Goal: Information Seeking & Learning: Learn about a topic

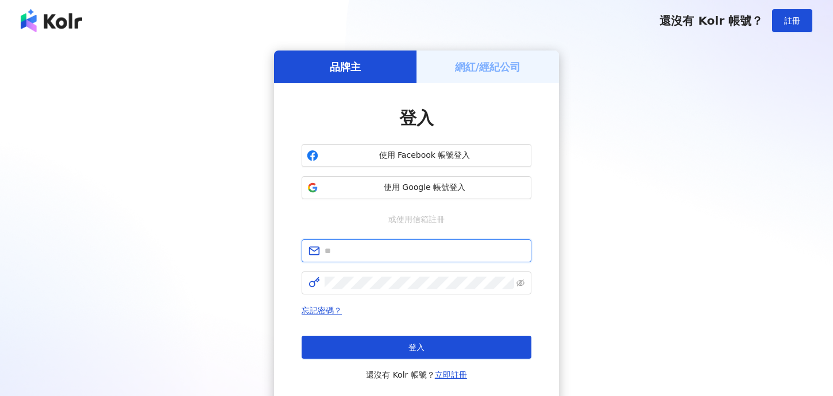
click at [428, 245] on input "text" at bounding box center [425, 251] width 200 height 13
click at [442, 184] on span "使用 Google 帳號登入" at bounding box center [424, 187] width 203 height 11
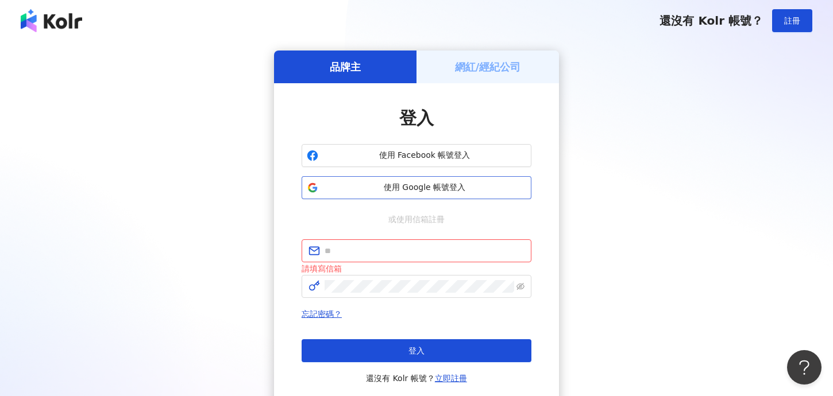
click at [409, 188] on span "使用 Google 帳號登入" at bounding box center [424, 187] width 203 height 11
click at [341, 254] on input "text" at bounding box center [425, 251] width 200 height 13
type input "**********"
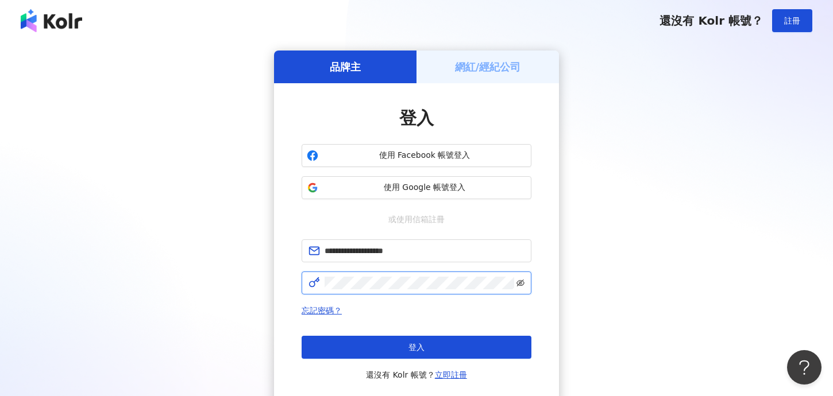
click at [523, 283] on icon "eye-invisible" at bounding box center [520, 283] width 8 height 8
click at [433, 271] on form "**********" at bounding box center [417, 267] width 230 height 55
click at [463, 346] on div "忘記密碼？ 登入 還沒有 Kolr 帳號？ 立即註冊" at bounding box center [417, 343] width 230 height 78
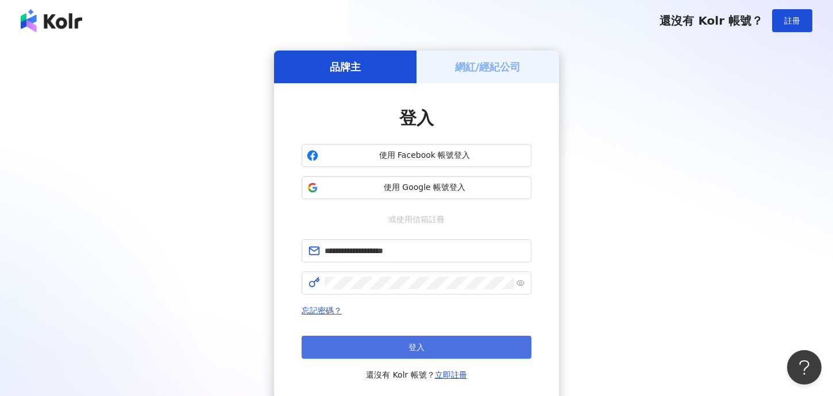
click at [465, 356] on button "登入" at bounding box center [417, 347] width 230 height 23
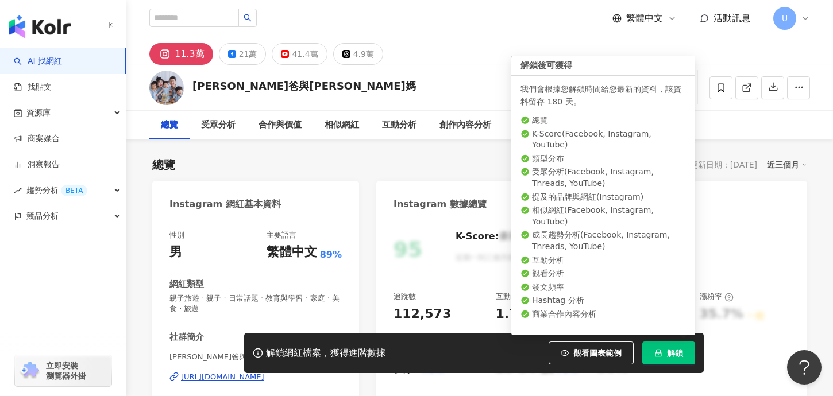
click at [680, 362] on button "解鎖" at bounding box center [668, 353] width 53 height 23
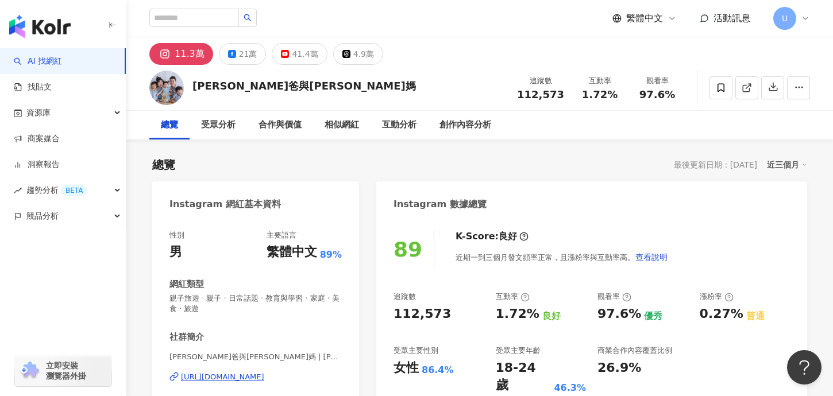
scroll to position [22, 0]
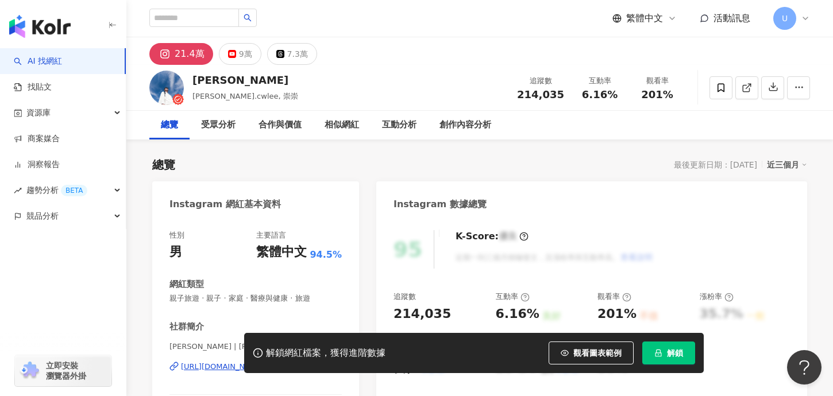
click at [673, 350] on span "解鎖" at bounding box center [675, 353] width 16 height 9
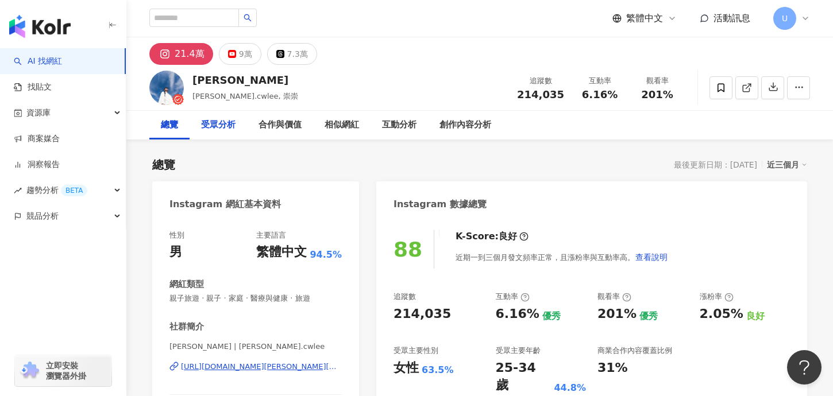
click at [222, 128] on div "受眾分析" at bounding box center [218, 125] width 34 height 14
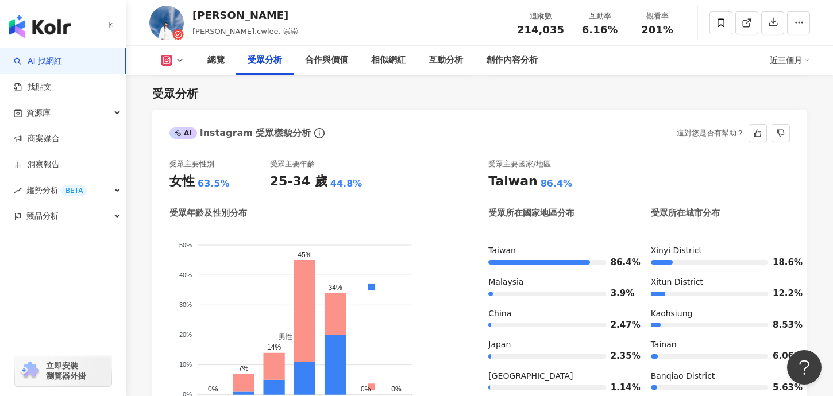
scroll to position [978, 0]
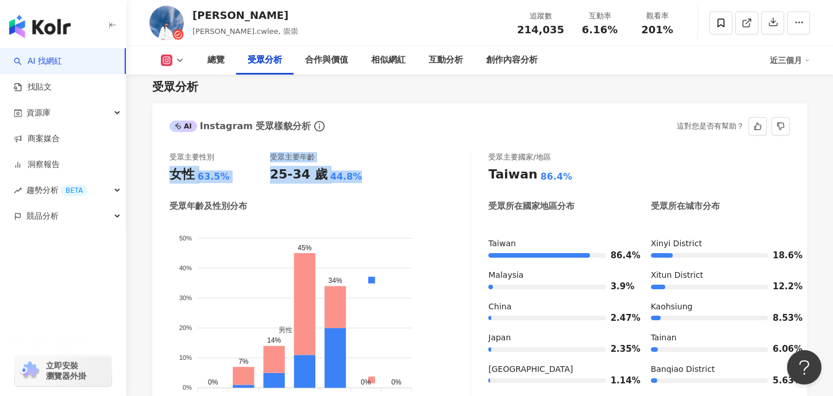
drag, startPoint x: 171, startPoint y: 172, endPoint x: 389, endPoint y: 176, distance: 217.7
click at [389, 176] on div "受眾主要性別 女性 63.5% 受眾主要年齡 25-34 歲 44.8% 受眾年齡及性別分布 男性 女性 50% 50% 40% 40% 30% 30% 20…" at bounding box center [479, 287] width 655 height 293
copy div "女性 63.5% 受眾主要年齡 25-34 歲 44.8%"
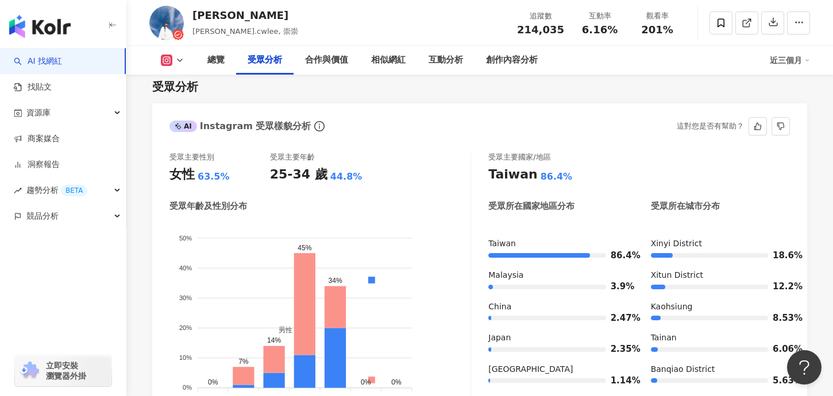
click at [182, 175] on div "女性" at bounding box center [181, 175] width 25 height 18
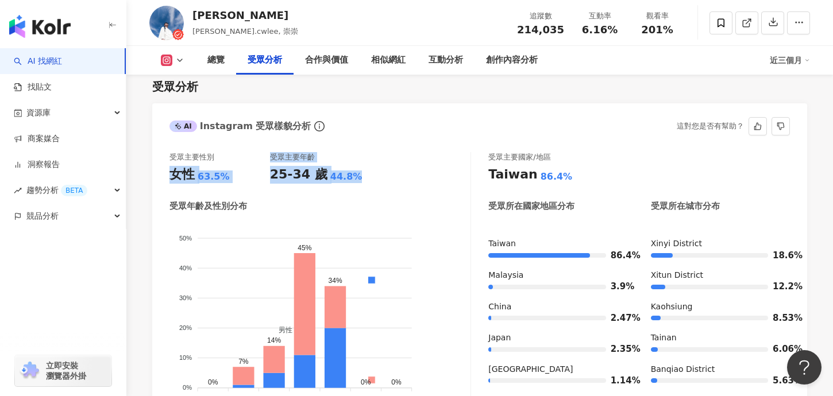
copy div "女性 63.5% 受眾主要年齡 25-34 歲 44.8%"
drag, startPoint x: 181, startPoint y: 175, endPoint x: 356, endPoint y: 182, distance: 174.8
click at [356, 182] on div "受眾主要性別 女性 63.5% 受眾主要年齡 25-34 歲 44.8%" at bounding box center [319, 167] width 301 height 31
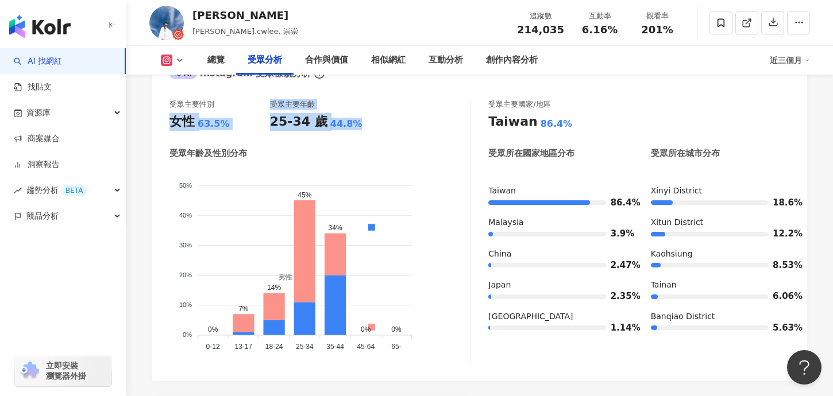
scroll to position [801, 0]
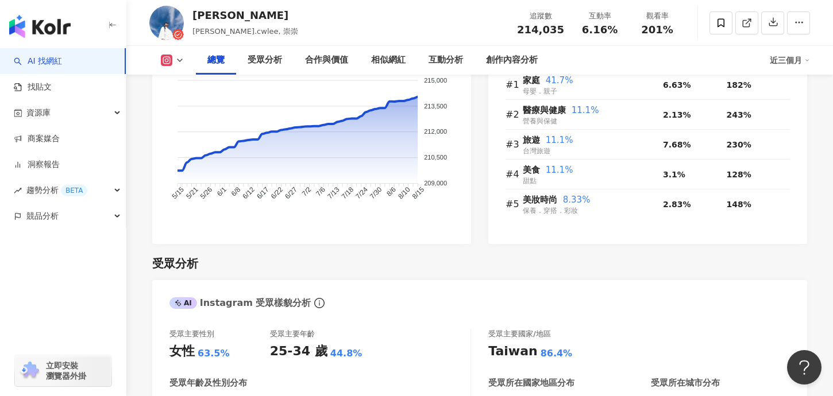
click at [215, 57] on div "總覽" at bounding box center [215, 60] width 17 height 14
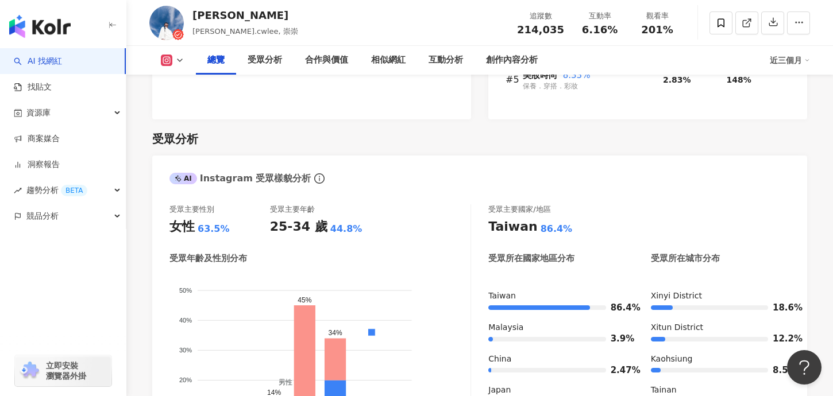
scroll to position [990, 0]
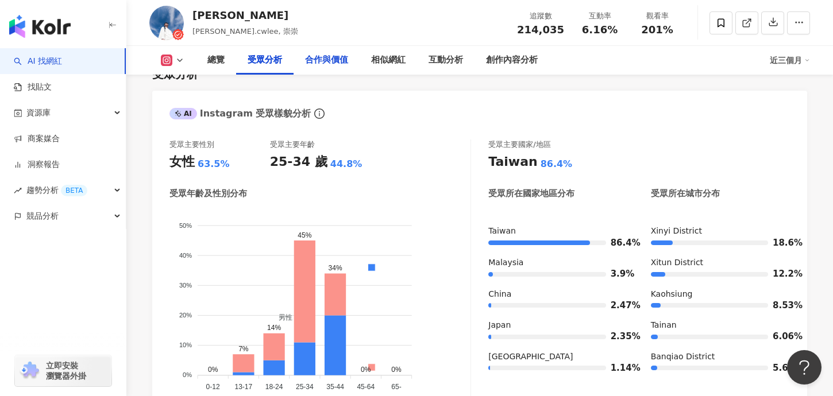
click at [322, 68] on div "合作與價值" at bounding box center [327, 60] width 66 height 29
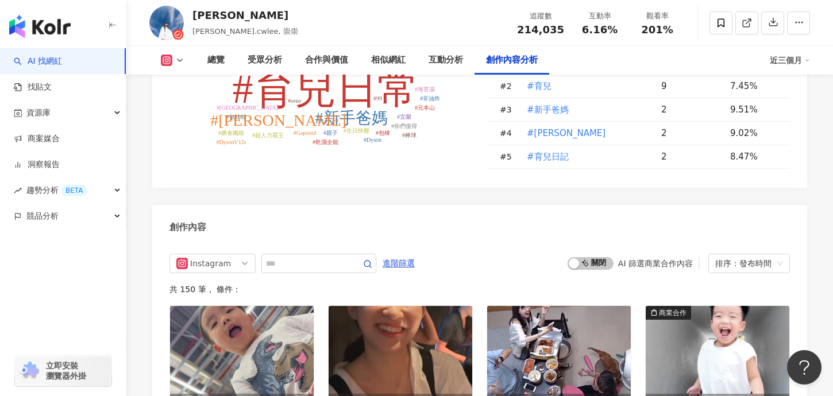
scroll to position [3472, 0]
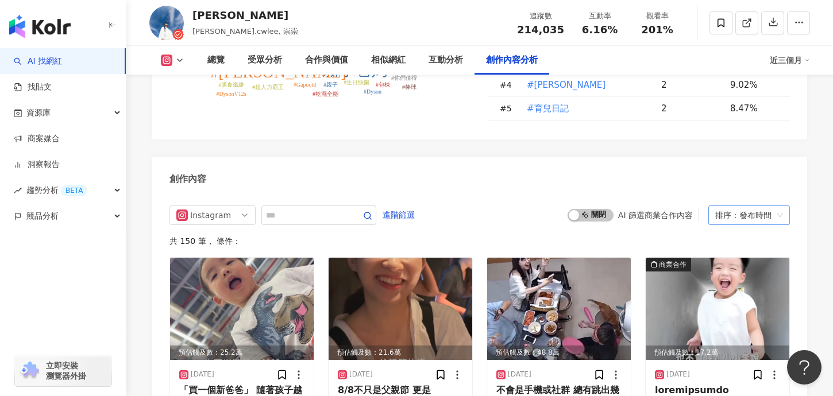
click at [765, 206] on div "排序：發布時間" at bounding box center [743, 215] width 57 height 18
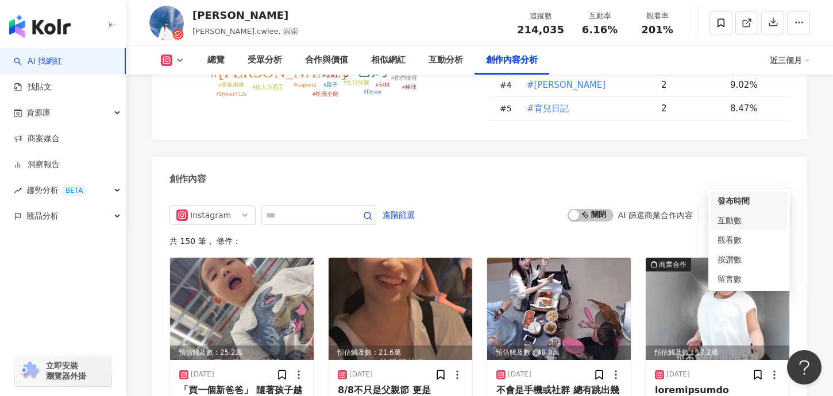
click at [752, 222] on div "互動數" at bounding box center [748, 220] width 63 height 13
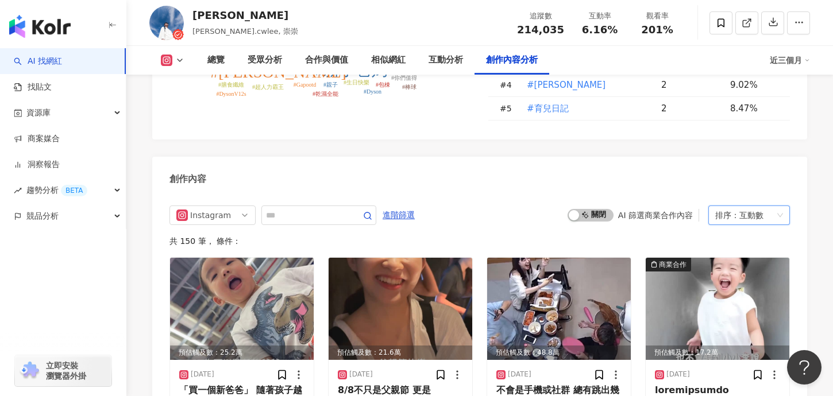
scroll to position [3515, 0]
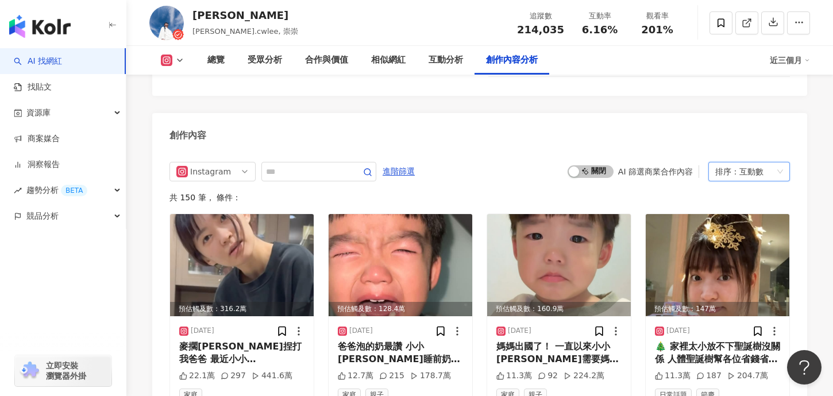
click at [767, 163] on div "排序： 互動數" at bounding box center [743, 172] width 57 height 18
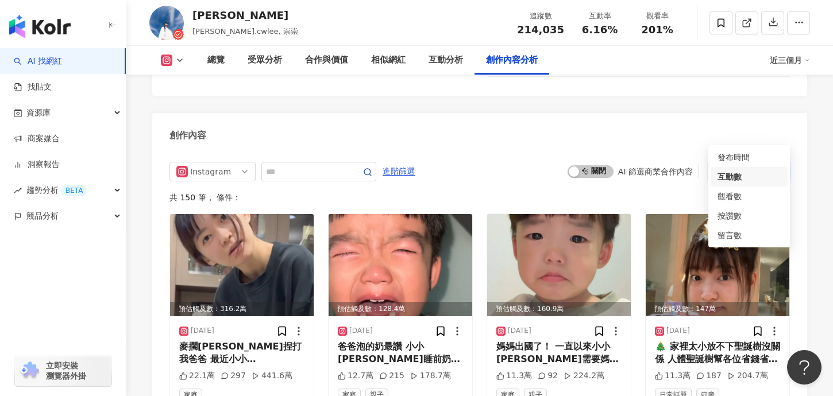
click at [627, 113] on div "創作內容" at bounding box center [479, 131] width 655 height 37
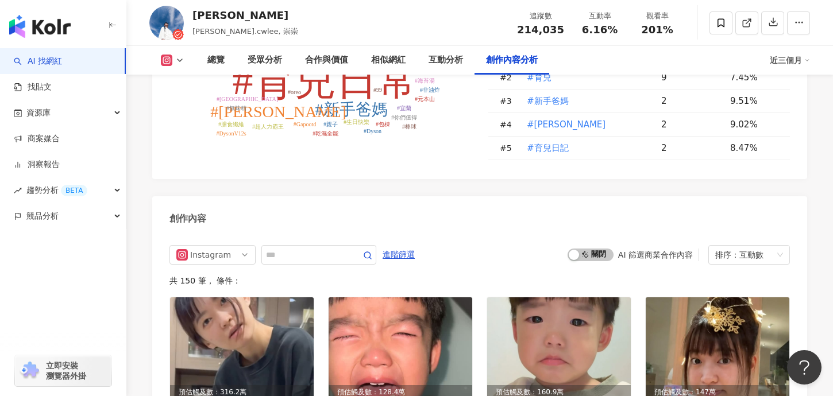
scroll to position [3431, 0]
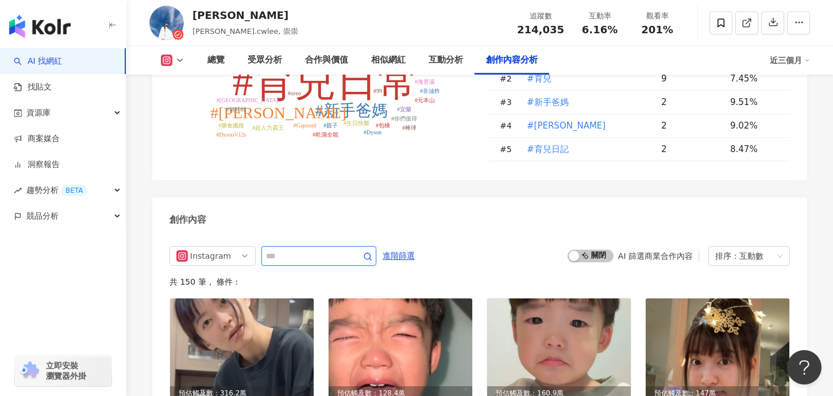
click at [325, 249] on input "text" at bounding box center [306, 256] width 80 height 14
click at [405, 247] on span "進階篩選" at bounding box center [399, 256] width 32 height 18
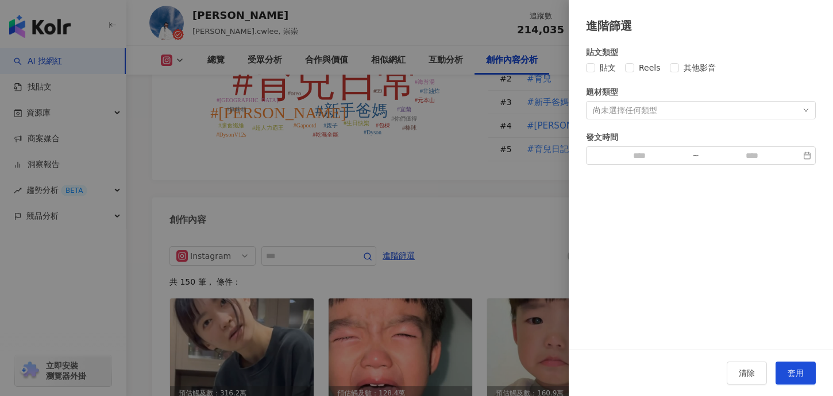
click at [465, 203] on div at bounding box center [416, 198] width 833 height 396
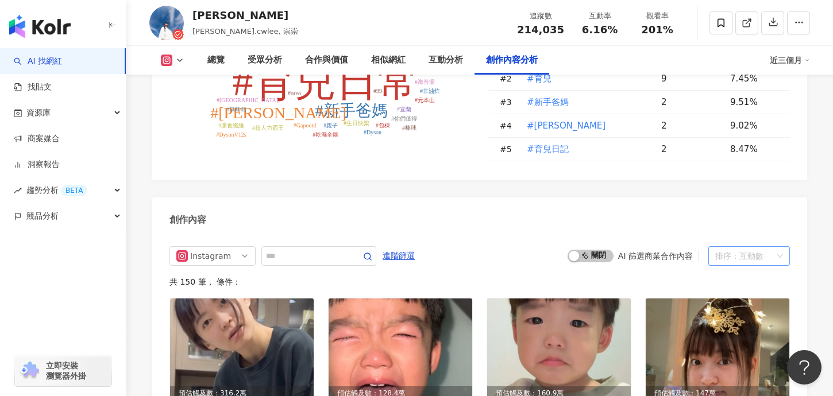
click at [755, 247] on div "互動數" at bounding box center [751, 256] width 24 height 18
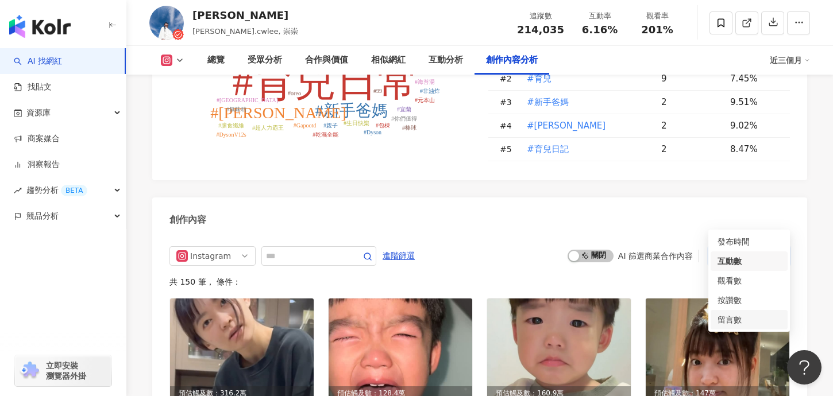
click at [753, 315] on div "留言數" at bounding box center [748, 320] width 63 height 13
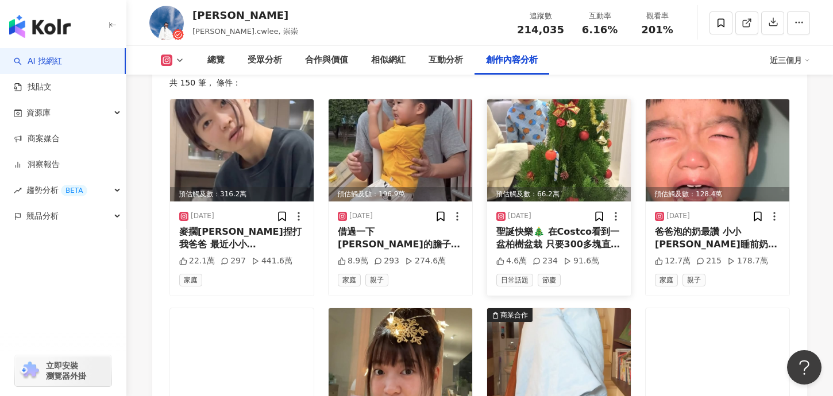
scroll to position [3639, 0]
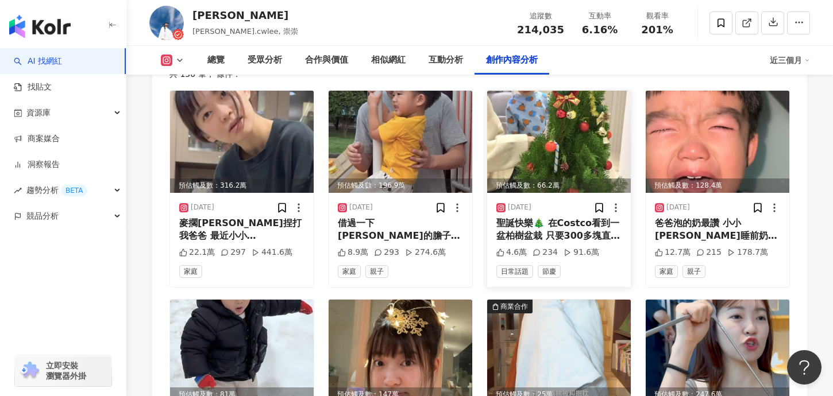
click at [570, 217] on div "聖誕快樂🎄 在Costco看到一盆柏樹盆栽 只要300多塊直接燒到我🔥 當下就決定要買回家佈置成聖誕樹！ 跟孩子一起裝飾聖誕樹是一件很好玩的事 很棒的回憶！小…" at bounding box center [558, 230] width 125 height 26
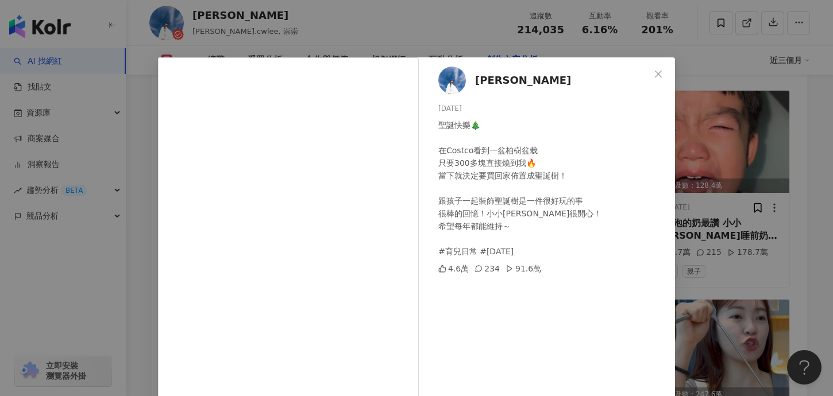
click at [714, 237] on div "Daniel 2024/12/25 聖誕快樂🎄 在Costco看到一盆柏樹盆栽 只要300多塊直接燒到我🔥 當下就決定要買回家佈置成聖誕樹！ 跟孩子一起裝飾聖…" at bounding box center [416, 198] width 833 height 396
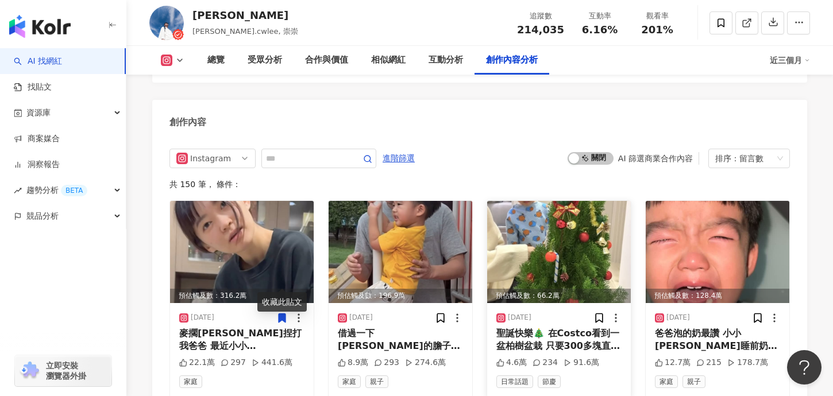
scroll to position [3554, 0]
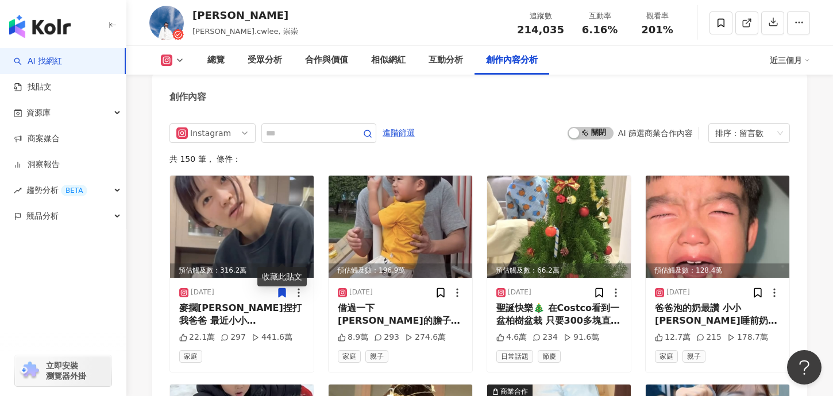
click at [660, 129] on div "AI 篩選商業合作內容" at bounding box center [655, 133] width 75 height 9
click at [593, 127] on span "啟動 關閉" at bounding box center [590, 133] width 46 height 13
click at [575, 95] on div "創作內容" at bounding box center [479, 93] width 655 height 37
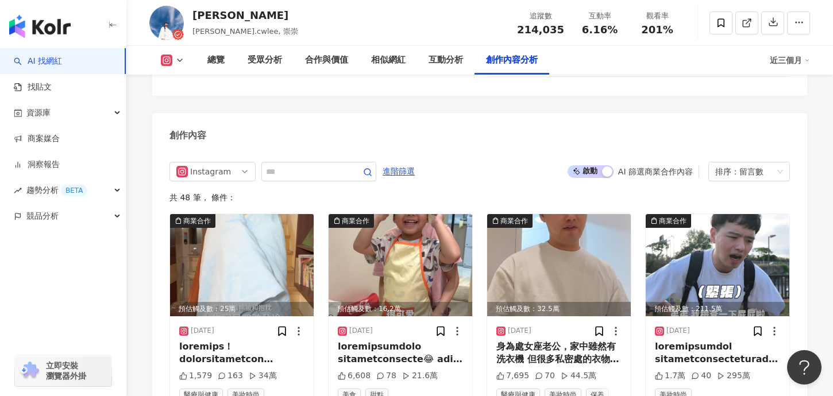
click at [597, 165] on span "啟動 關閉" at bounding box center [590, 171] width 46 height 13
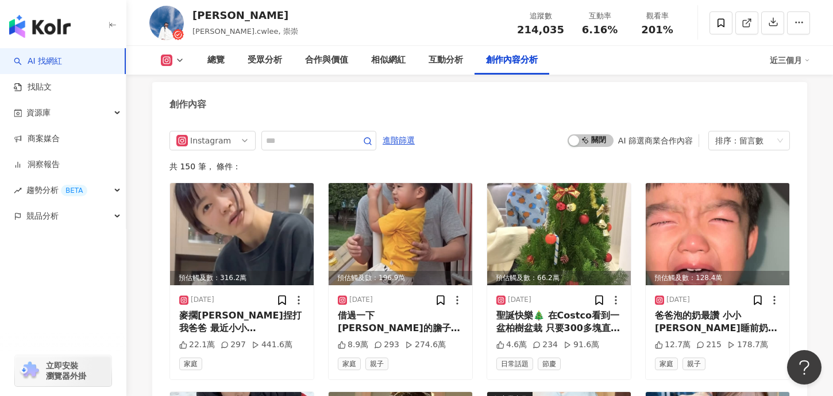
scroll to position [3549, 0]
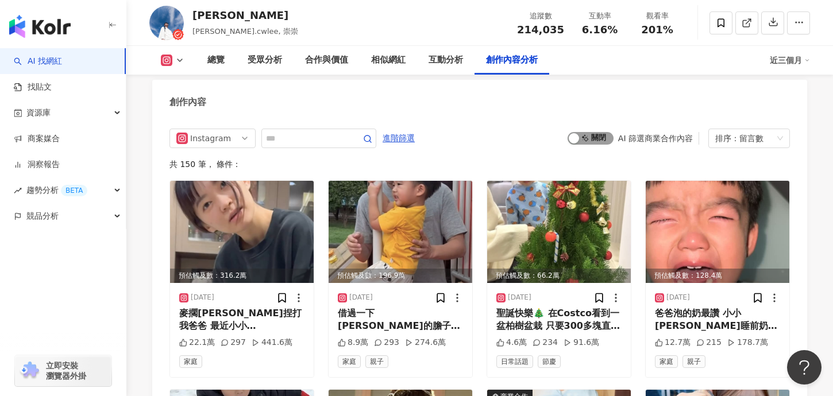
click at [576, 133] on div "button" at bounding box center [574, 138] width 10 height 10
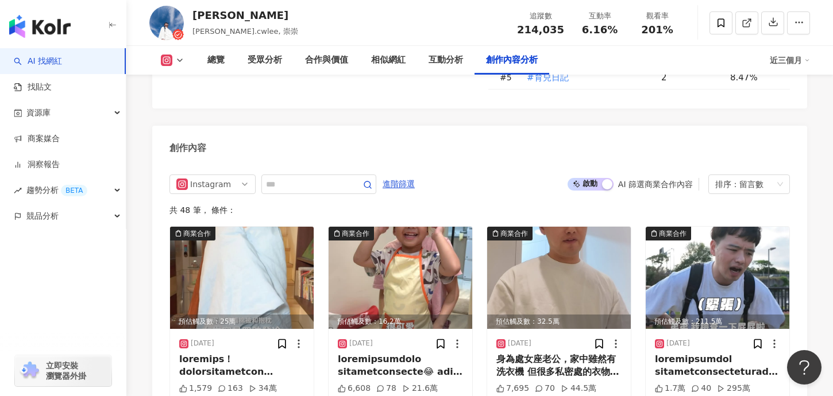
scroll to position [3493, 0]
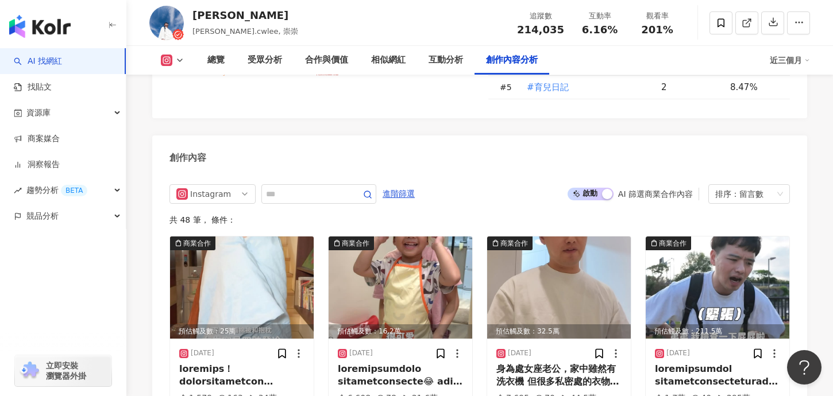
click at [596, 188] on span "啟動 關閉" at bounding box center [590, 194] width 46 height 13
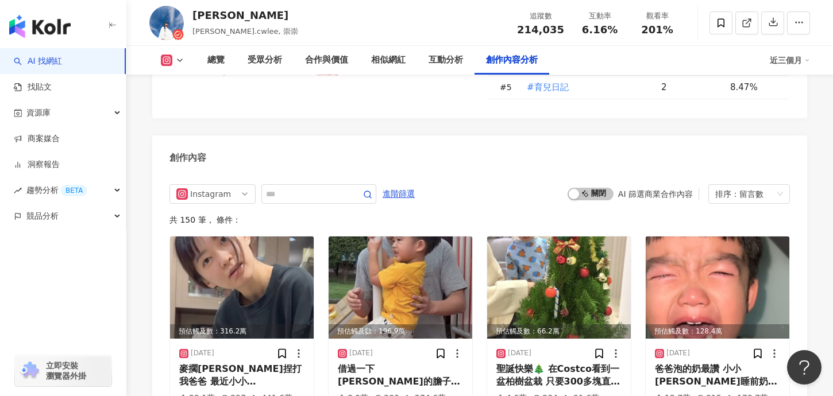
scroll to position [3515, 0]
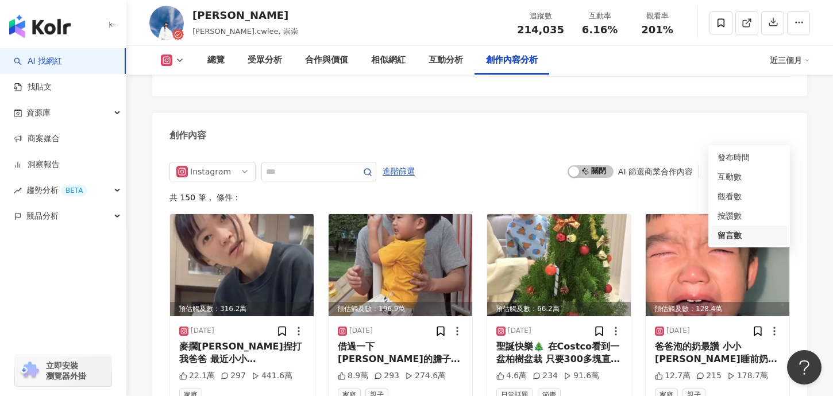
click at [727, 163] on div "排序： 留言數" at bounding box center [743, 172] width 57 height 18
click at [744, 155] on div "發布時間" at bounding box center [748, 157] width 63 height 13
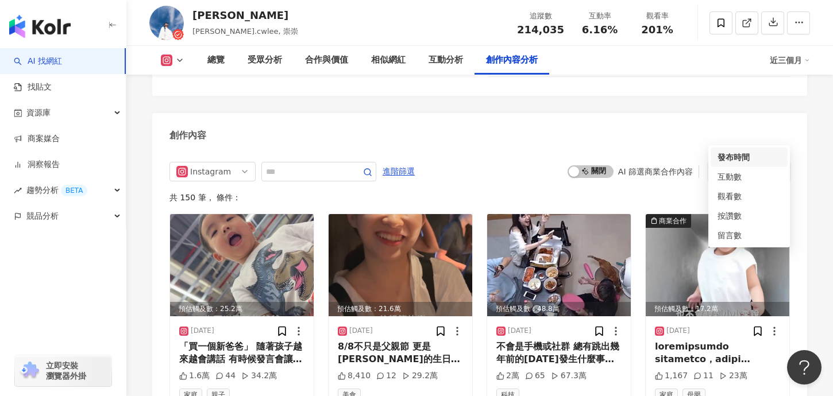
click at [760, 163] on div "排序：發布時間" at bounding box center [743, 172] width 57 height 18
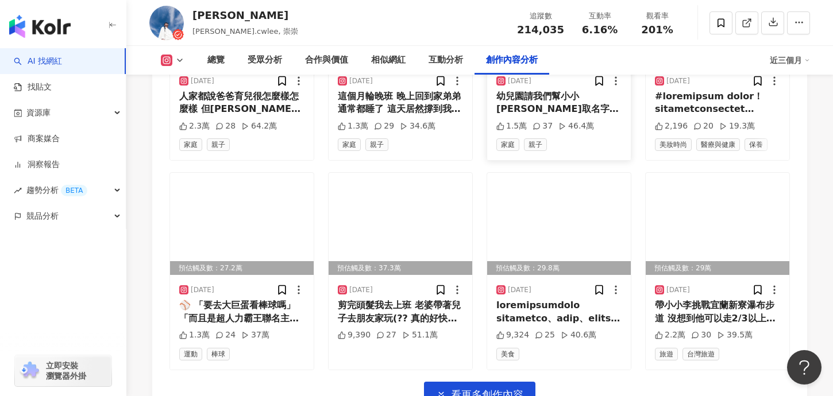
scroll to position [4093, 0]
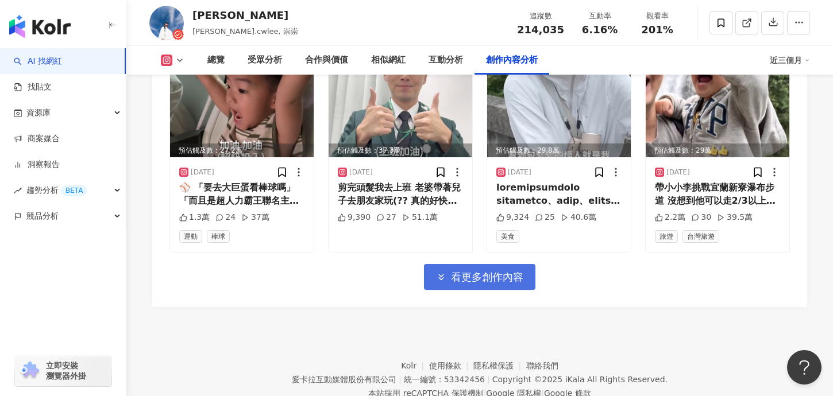
click at [502, 264] on button "看更多創作內容" at bounding box center [479, 277] width 111 height 26
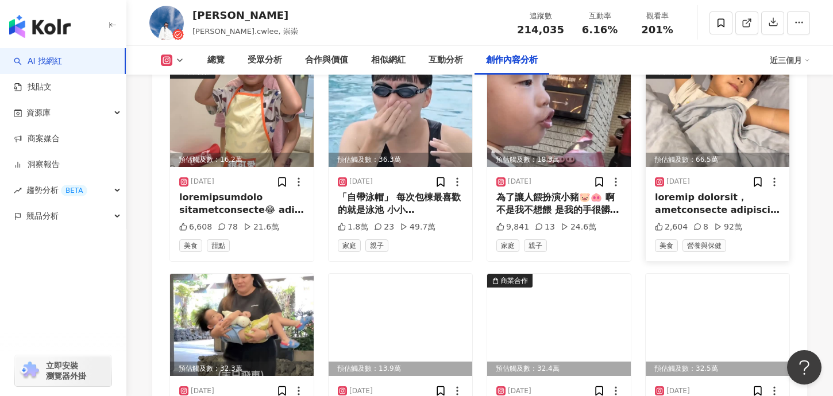
scroll to position [4289, 0]
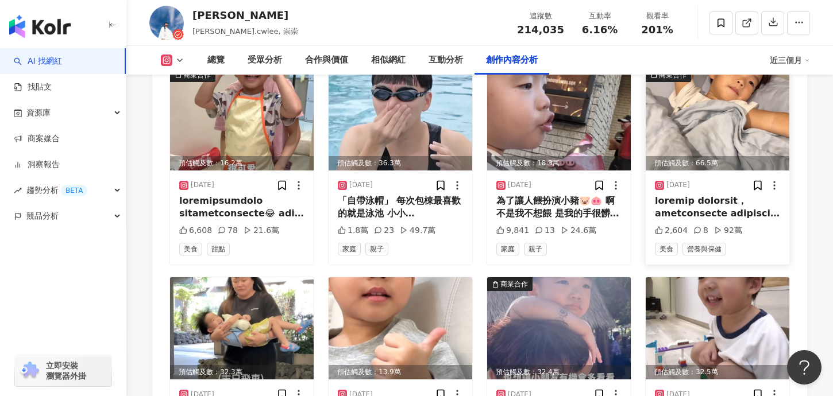
click at [709, 195] on div at bounding box center [717, 208] width 125 height 26
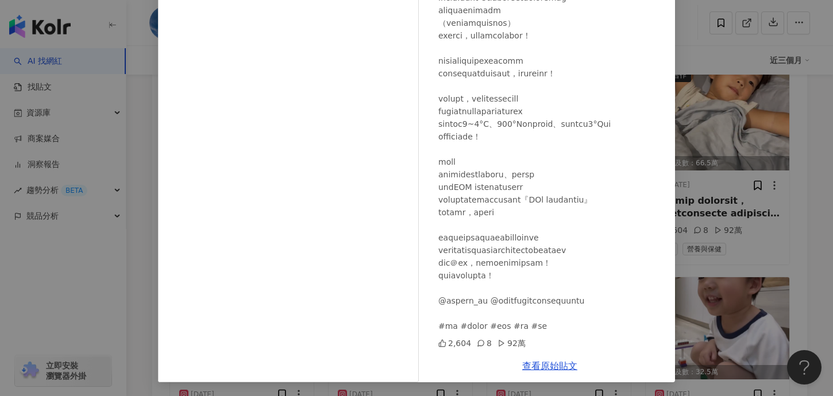
scroll to position [4303, 0]
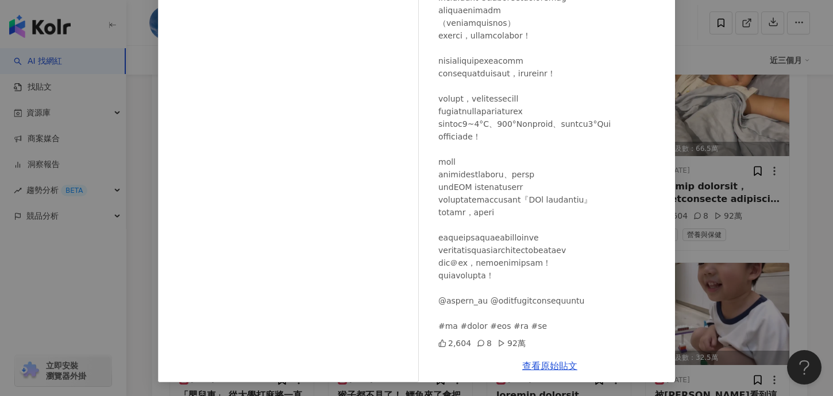
click at [680, 209] on div "Daniel 2025/7/16 2,604 8 92萬 查看原始貼文" at bounding box center [416, 198] width 833 height 396
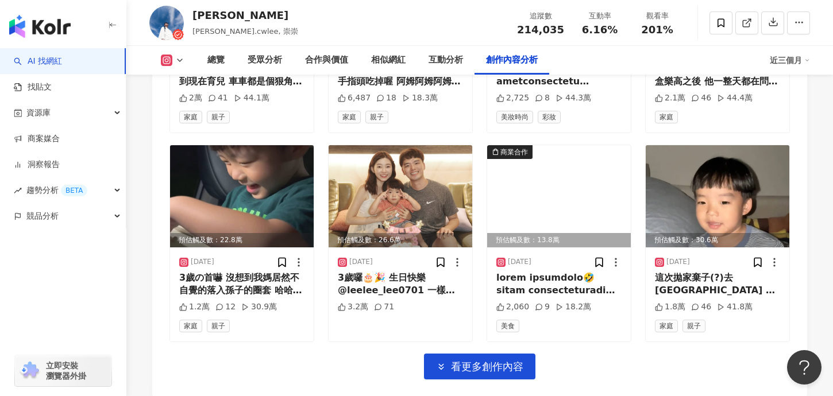
scroll to position [4631, 0]
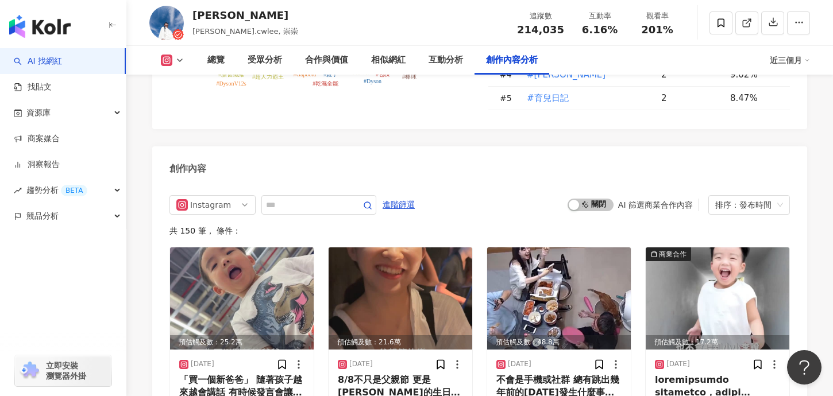
scroll to position [3426, 0]
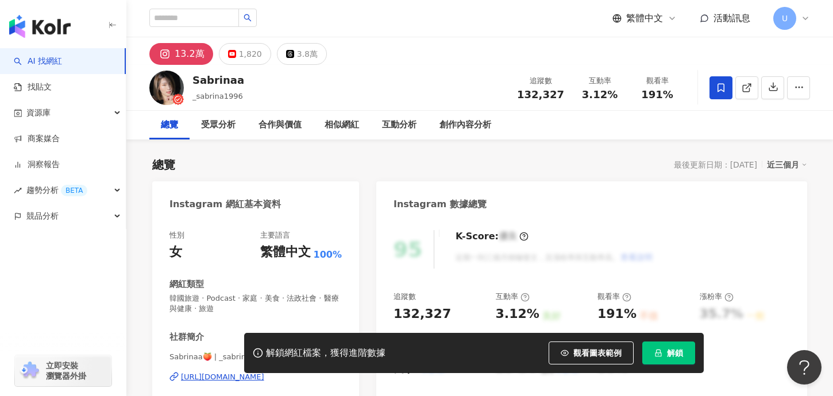
click at [675, 347] on button "解鎖" at bounding box center [668, 353] width 53 height 23
